Goal: Task Accomplishment & Management: Manage account settings

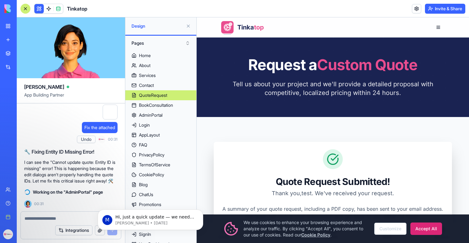
scroll to position [50, 0]
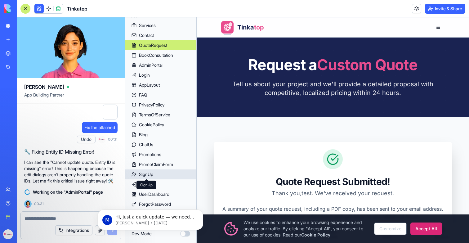
click at [145, 175] on div "SignUp" at bounding box center [146, 174] width 14 height 6
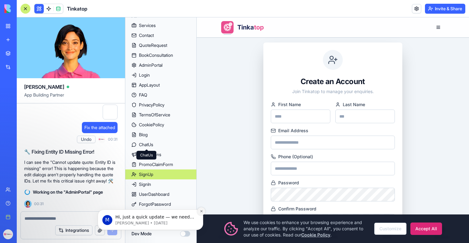
click at [202, 213] on icon "Dismiss notification" at bounding box center [201, 210] width 3 height 3
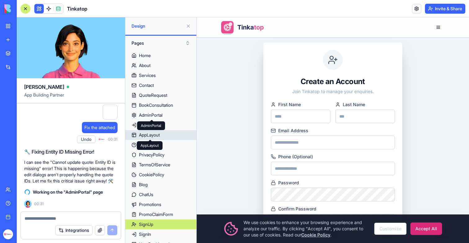
click at [149, 135] on div "AppLayout" at bounding box center [149, 135] width 21 height 6
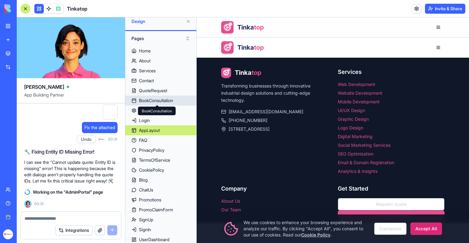
click at [156, 109] on div "BookConsultation BookConsultation" at bounding box center [157, 111] width 38 height 9
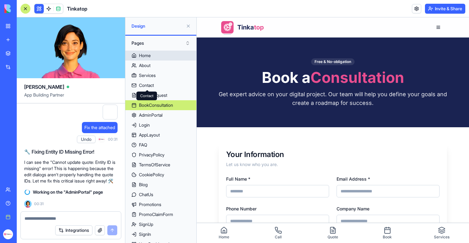
click at [149, 42] on button "Pages" at bounding box center [160, 43] width 65 height 10
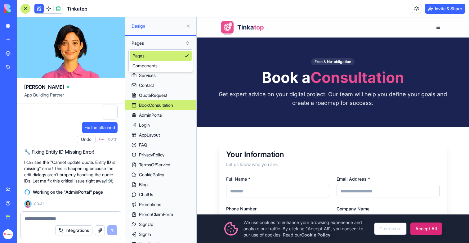
click at [151, 67] on div "Components" at bounding box center [161, 66] width 62 height 10
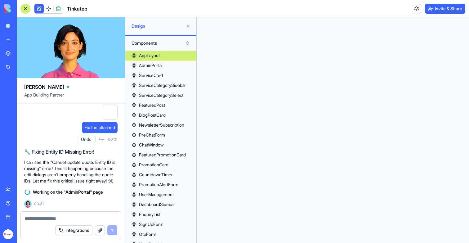
click at [156, 43] on button "Components" at bounding box center [160, 43] width 65 height 10
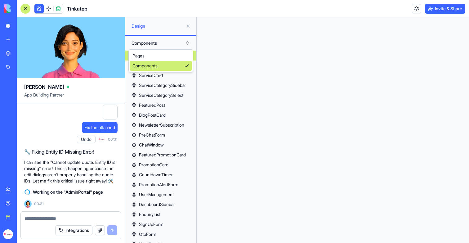
click at [152, 65] on div "Components" at bounding box center [161, 66] width 62 height 10
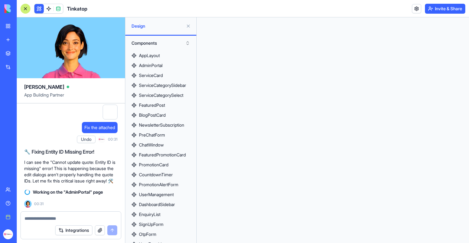
click at [152, 42] on button "Components" at bounding box center [160, 43] width 65 height 10
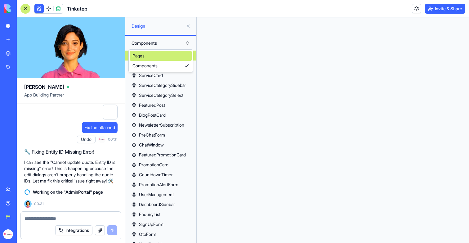
click at [151, 57] on div "Pages" at bounding box center [161, 56] width 62 height 10
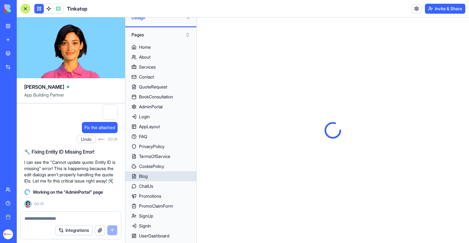
scroll to position [11, 0]
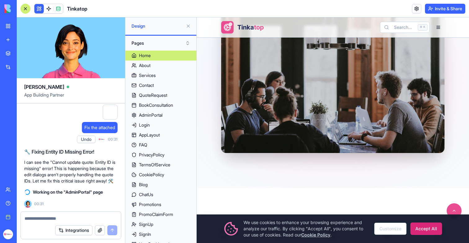
scroll to position [199, 0]
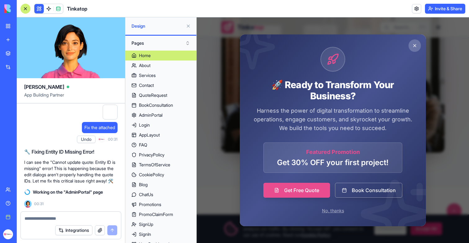
click at [416, 46] on button "Close promotional popup" at bounding box center [415, 45] width 12 height 12
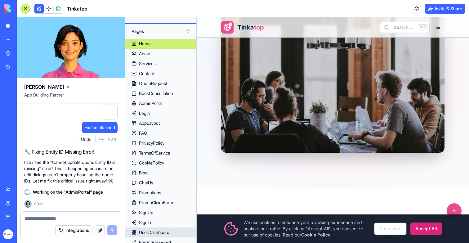
scroll to position [13, 0]
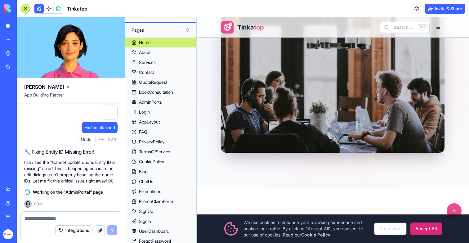
click at [446, 11] on button "Invite & Share" at bounding box center [445, 9] width 40 height 10
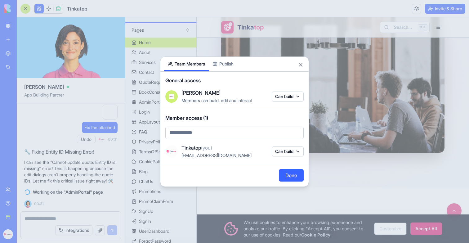
click at [225, 61] on button "Publish" at bounding box center [223, 64] width 29 height 15
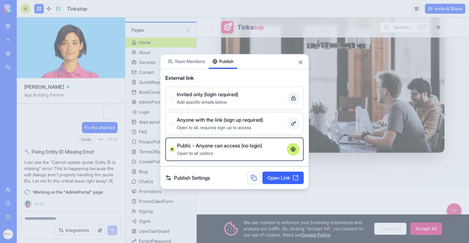
click at [283, 183] on link "Open Link" at bounding box center [282, 178] width 41 height 12
click at [301, 60] on button "Close" at bounding box center [301, 62] width 6 height 6
click at [301, 61] on div "Share App Team Members Publish" at bounding box center [234, 61] width 148 height 15
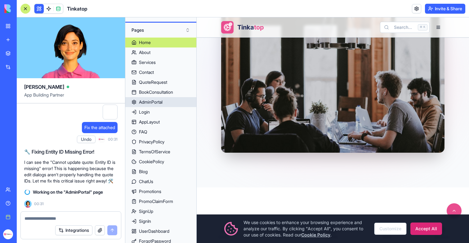
scroll to position [0, 0]
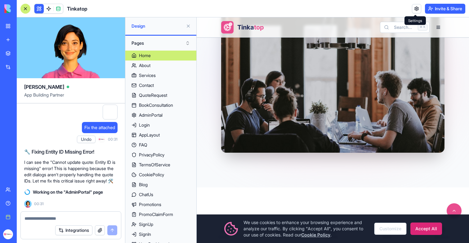
click at [416, 8] on link at bounding box center [416, 8] width 9 height 9
